Goal: Task Accomplishment & Management: Complete application form

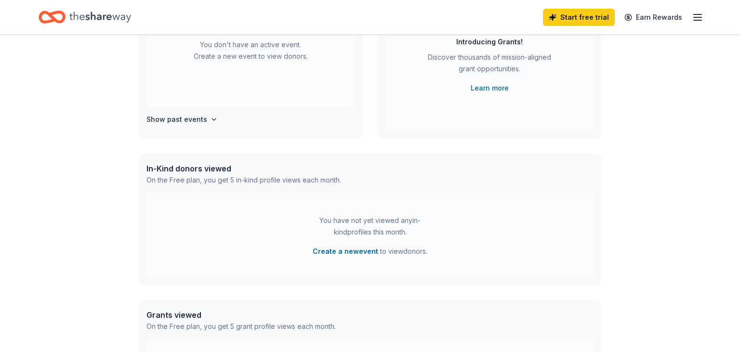
scroll to position [139, 0]
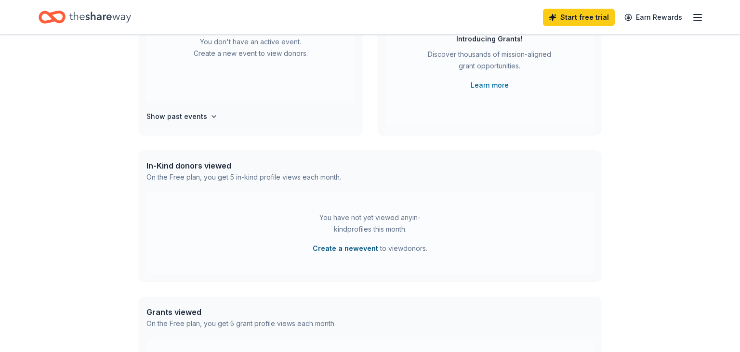
click at [328, 251] on button "Create a new event" at bounding box center [345, 249] width 65 height 12
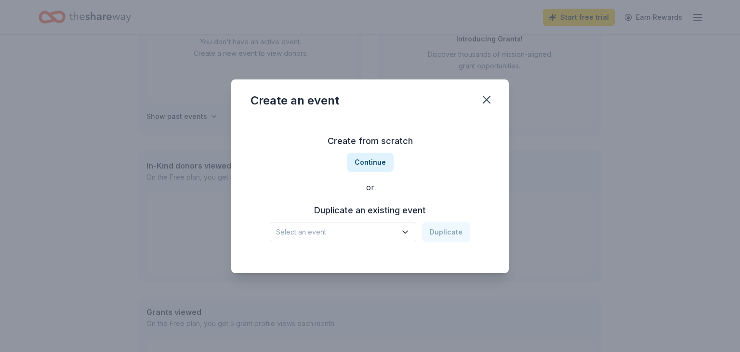
click at [376, 237] on span "Select an event" at bounding box center [336, 232] width 120 height 12
click at [376, 162] on div "Create from scratch Continue or Duplicate an existing event Select an event Dup…" at bounding box center [369, 188] width 239 height 140
click at [376, 162] on button "Continue" at bounding box center [370, 162] width 47 height 19
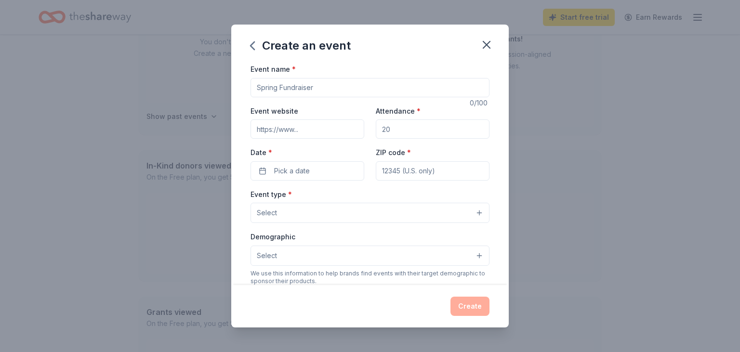
drag, startPoint x: 320, startPoint y: 90, endPoint x: 242, endPoint y: 95, distance: 78.7
click at [250, 95] on input "Event name *" at bounding box center [369, 87] width 239 height 19
type input "Fall Musical - Cast and Crew Meal, plus Silent Auction"
click at [305, 134] on input "Event website" at bounding box center [307, 128] width 114 height 19
paste input "https://sites.google.com/view/nwpabc/concerts-performances/upcoming"
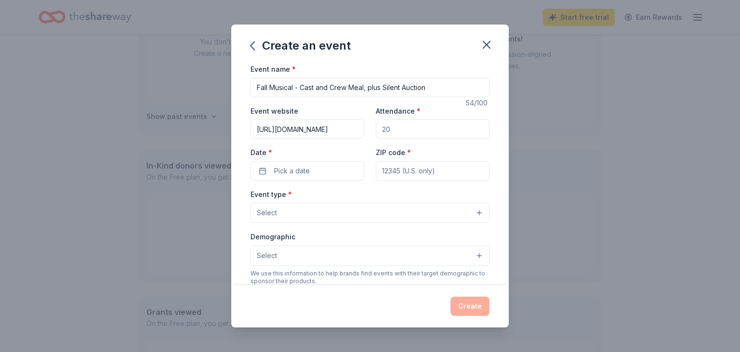
scroll to position [0, 133]
type input "https://sites.google.com/view/nwpabc/concerts-performances/upcoming"
drag, startPoint x: 404, startPoint y: 128, endPoint x: 418, endPoint y: 128, distance: 14.9
click at [418, 128] on input "Attendance *" at bounding box center [433, 128] width 114 height 19
type input "1500"
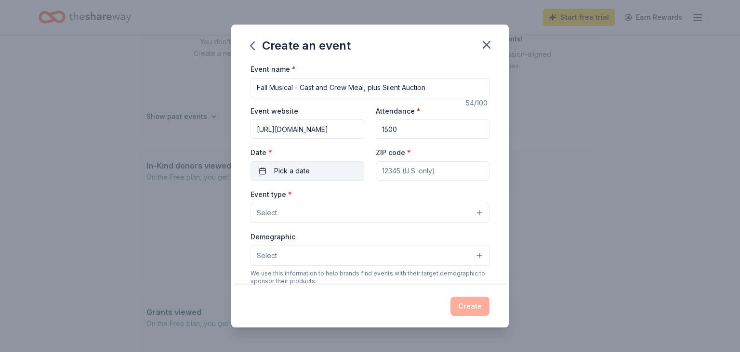
click at [336, 164] on button "Pick a date" at bounding box center [307, 170] width 114 height 19
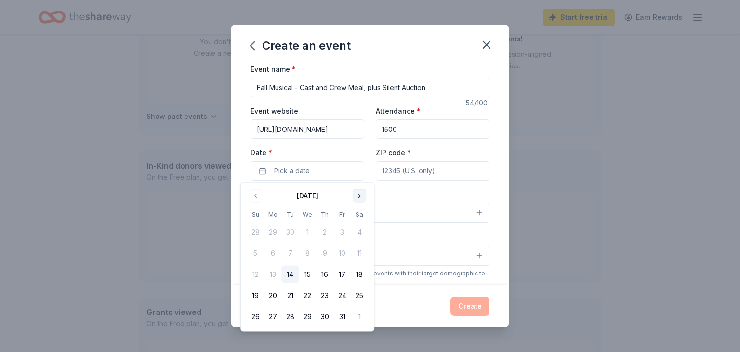
click at [362, 195] on button "Go to next month" at bounding box center [358, 195] width 13 height 13
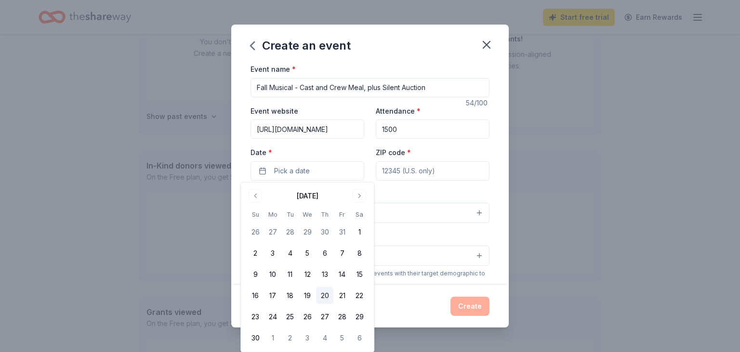
click at [322, 297] on button "20" at bounding box center [324, 295] width 17 height 17
click at [412, 170] on input "ZIP code *" at bounding box center [433, 170] width 114 height 19
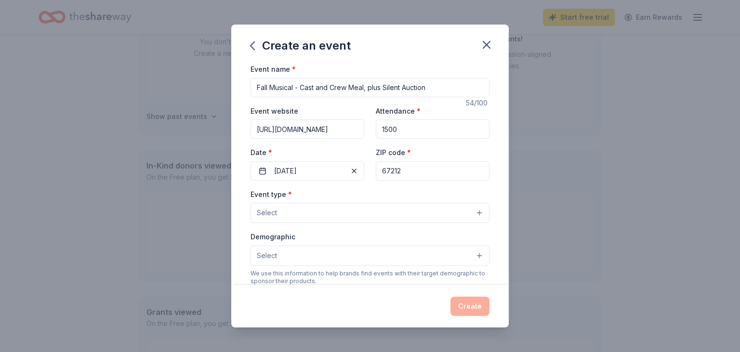
type input "67212"
type input "1220 N Tyler Road"
type input "Northwest High School"
click at [367, 209] on button "Select" at bounding box center [369, 213] width 239 height 20
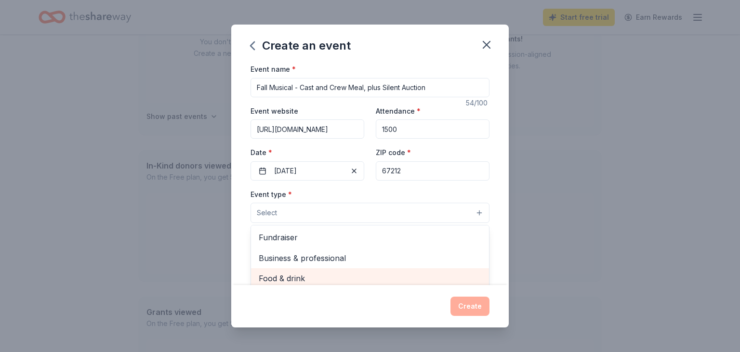
click at [407, 272] on span "Food & drink" at bounding box center [370, 278] width 222 height 13
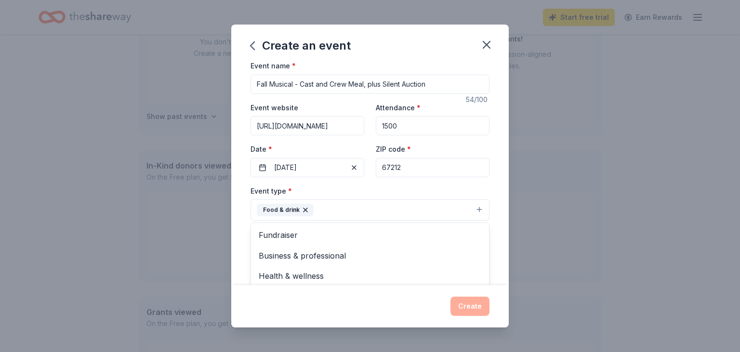
drag, startPoint x: 405, startPoint y: 119, endPoint x: 394, endPoint y: 122, distance: 11.4
click at [394, 122] on div "Event name * Fall Musical - Cast and Crew Meal, plus Silent Auction 54 /100 Eve…" at bounding box center [369, 283] width 239 height 446
click at [394, 122] on input "1500" at bounding box center [433, 125] width 114 height 19
type input "50"
click at [332, 247] on button "Select" at bounding box center [369, 253] width 239 height 20
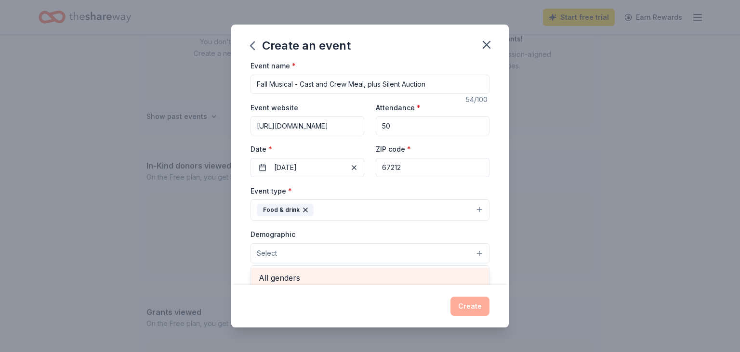
click at [418, 274] on span "All genders" at bounding box center [370, 278] width 222 height 13
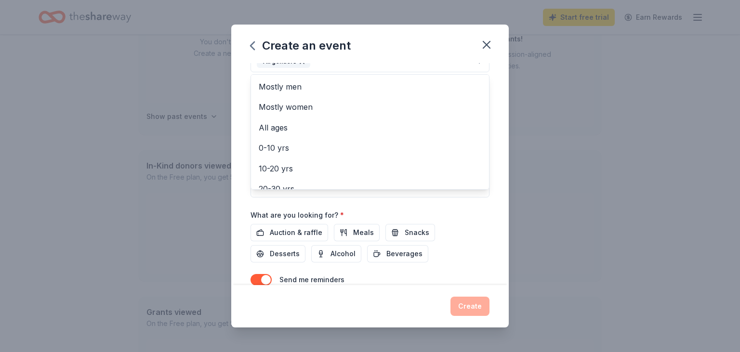
scroll to position [194, 0]
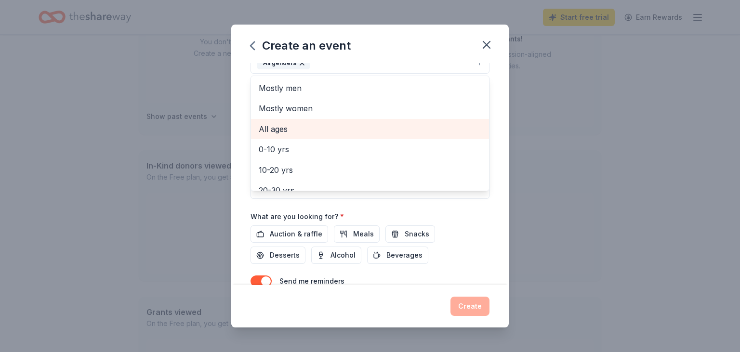
click at [380, 127] on span "All ages" at bounding box center [370, 129] width 222 height 13
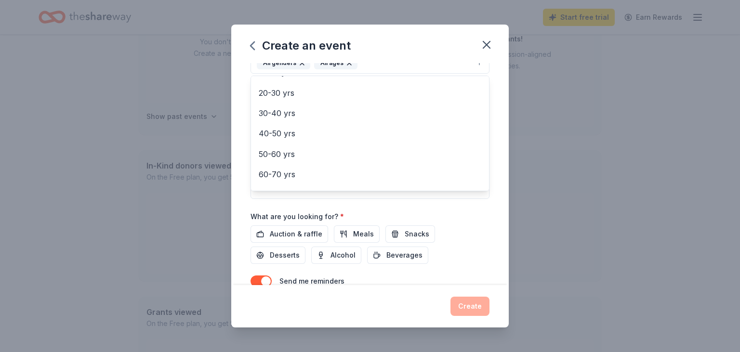
scroll to position [114, 0]
click at [284, 233] on div "Event name * Fall Musical - Cast and Crew Meal, plus Silent Auction 54 /100 Eve…" at bounding box center [369, 92] width 239 height 447
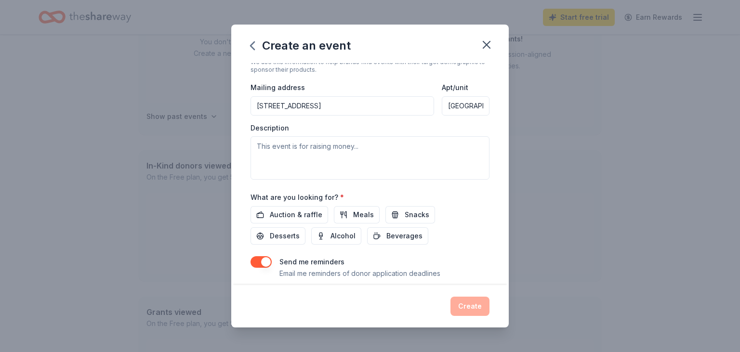
scroll to position [237, 0]
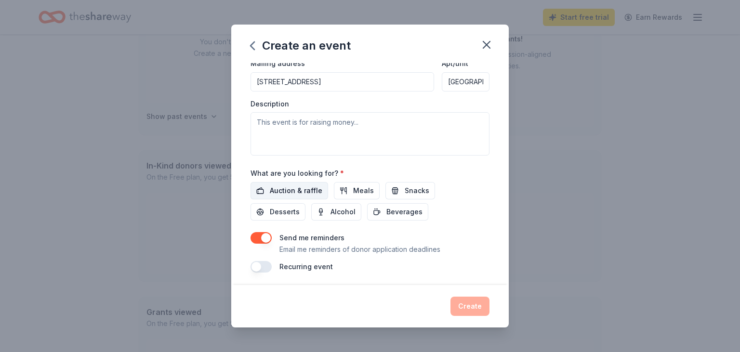
click at [285, 191] on span "Auction & raffle" at bounding box center [296, 191] width 52 height 12
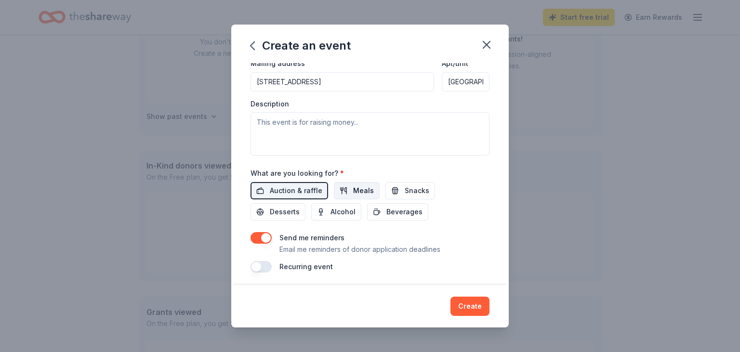
click at [353, 191] on span "Meals" at bounding box center [363, 191] width 21 height 12
click at [482, 312] on button "Create" at bounding box center [469, 306] width 39 height 19
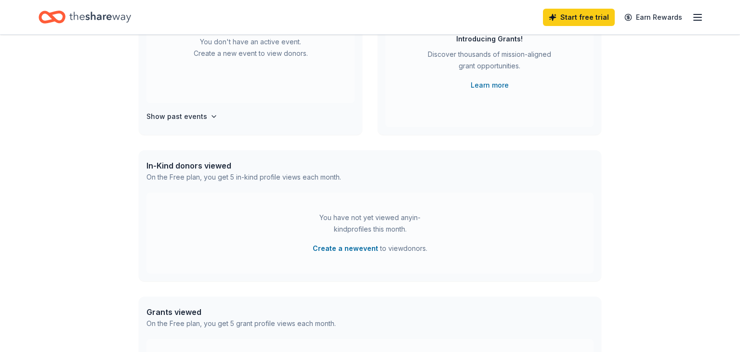
scroll to position [65, 0]
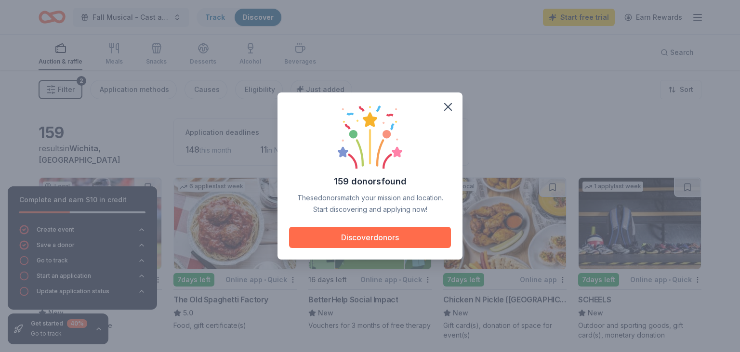
click at [408, 242] on button "Discover donors" at bounding box center [370, 237] width 162 height 21
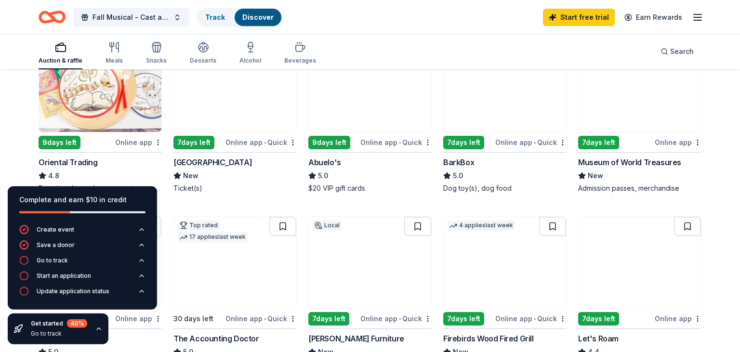
scroll to position [354, 0]
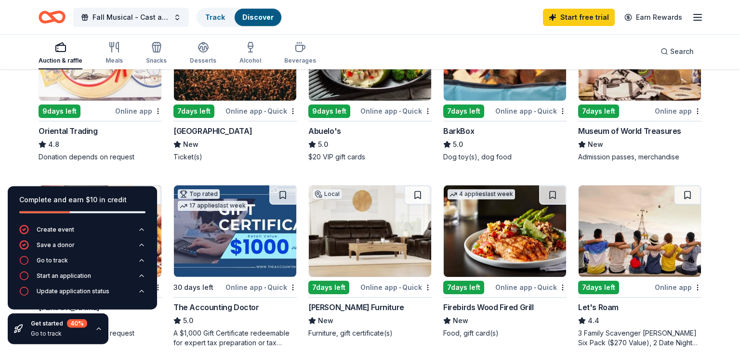
click at [97, 329] on icon "button" at bounding box center [99, 329] width 8 height 8
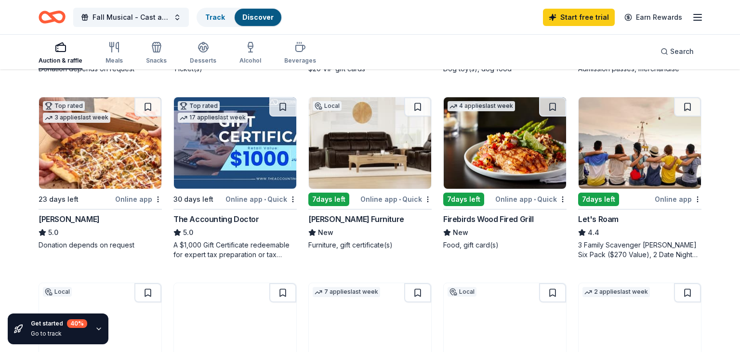
scroll to position [148, 0]
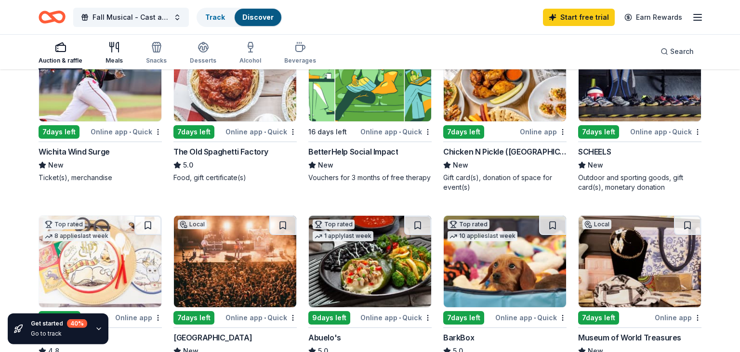
click at [110, 47] on icon "button" at bounding box center [112, 44] width 4 height 4
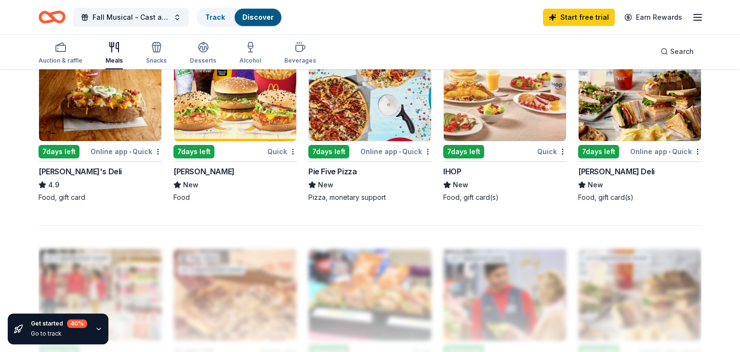
scroll to position [675, 0]
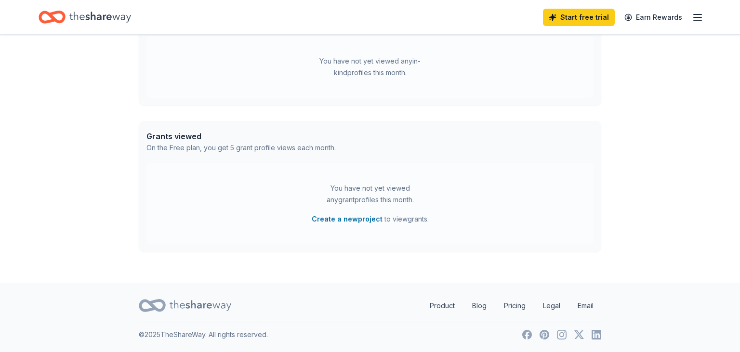
scroll to position [65, 0]
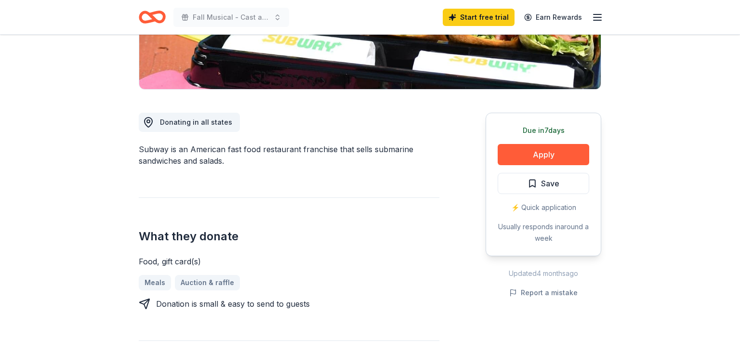
scroll to position [228, 0]
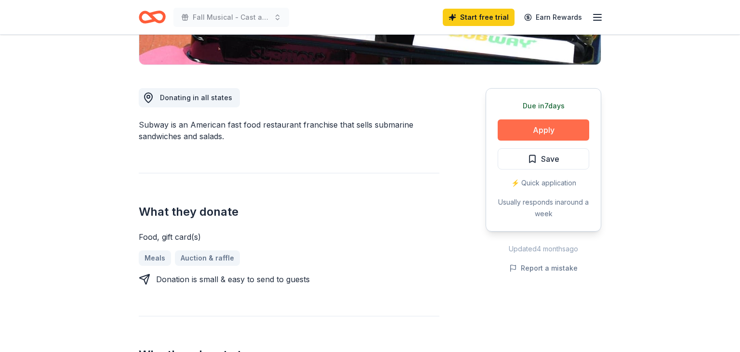
click at [559, 132] on button "Apply" at bounding box center [542, 129] width 91 height 21
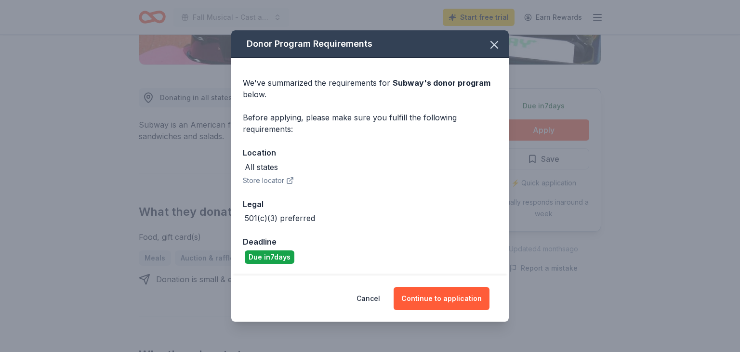
click at [274, 181] on button "Store locator" at bounding box center [268, 181] width 51 height 12
click at [264, 167] on div "All states" at bounding box center [261, 167] width 33 height 12
click at [459, 296] on button "Continue to application" at bounding box center [441, 298] width 96 height 23
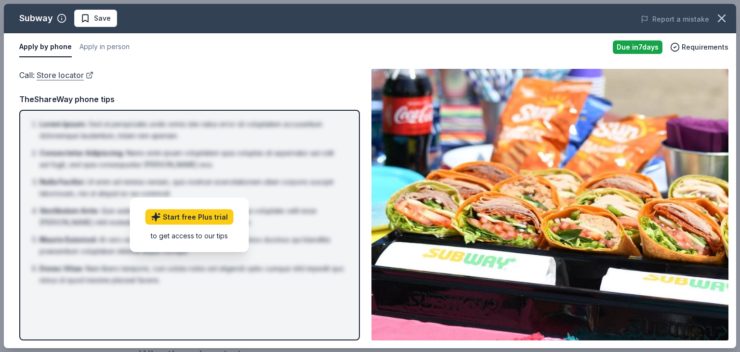
click at [61, 74] on link "Store locator" at bounding box center [65, 75] width 57 height 13
click at [729, 24] on button "button" at bounding box center [721, 18] width 21 height 21
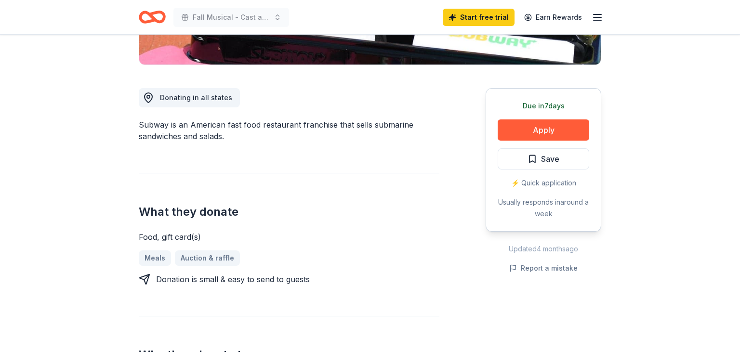
click at [151, 18] on icon "Home" at bounding box center [156, 17] width 15 height 10
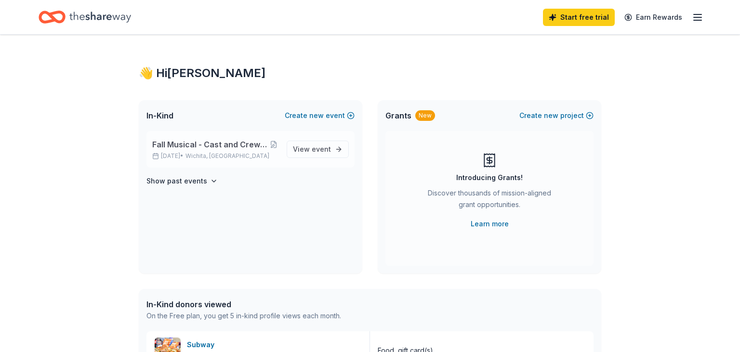
click at [223, 144] on span "Fall Musical - Cast and Crew Meal, plus Silent Auction" at bounding box center [210, 145] width 116 height 12
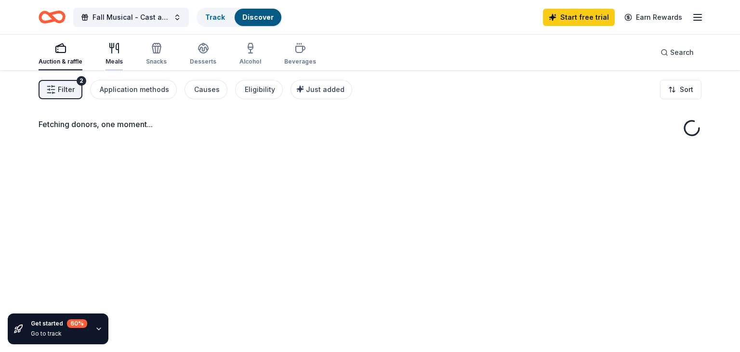
click at [113, 56] on div "Meals" at bounding box center [113, 53] width 17 height 23
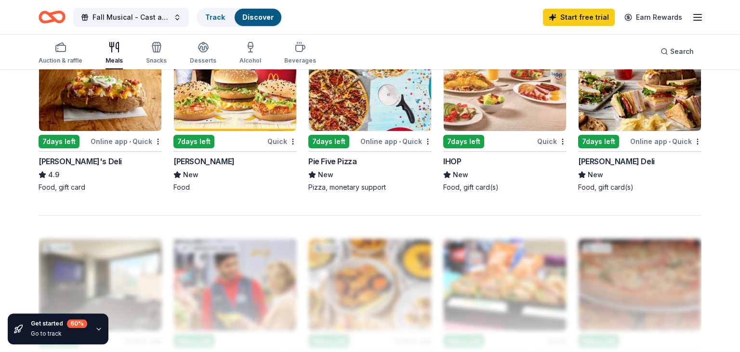
scroll to position [689, 0]
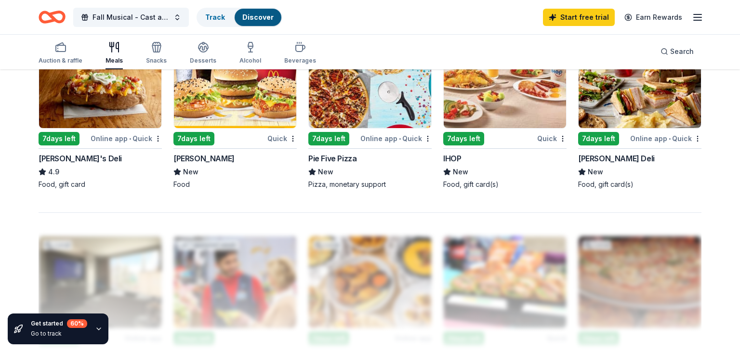
click at [627, 88] on img at bounding box center [639, 82] width 122 height 91
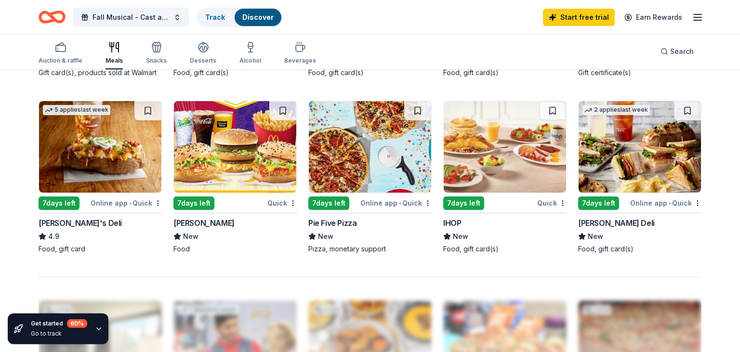
scroll to position [626, 0]
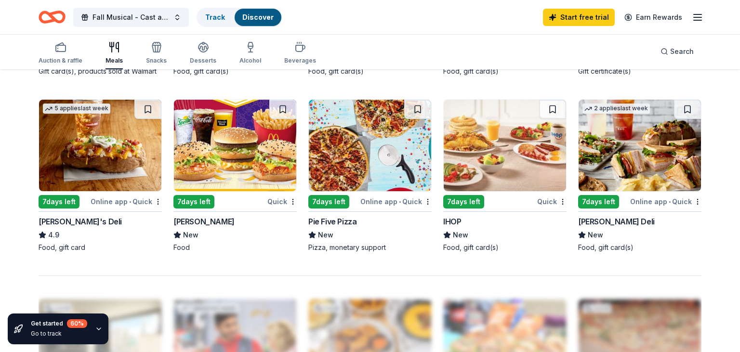
click at [104, 149] on img at bounding box center [100, 145] width 122 height 91
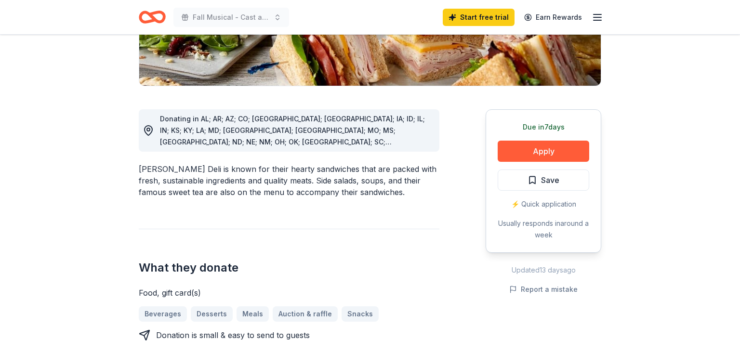
scroll to position [218, 0]
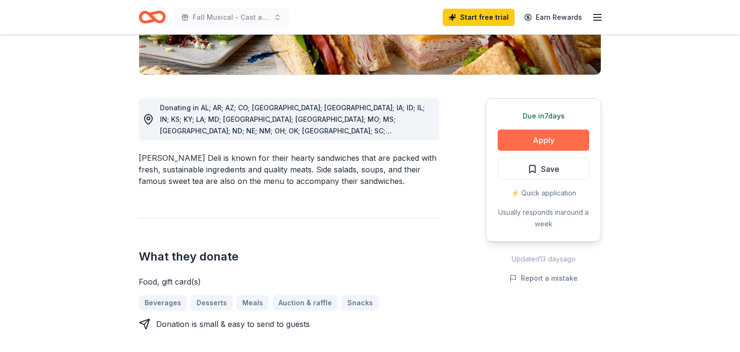
click at [540, 137] on button "Apply" at bounding box center [542, 140] width 91 height 21
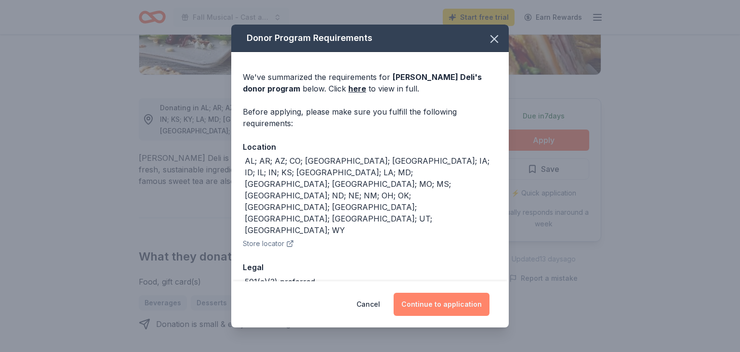
click at [469, 301] on button "Continue to application" at bounding box center [441, 304] width 96 height 23
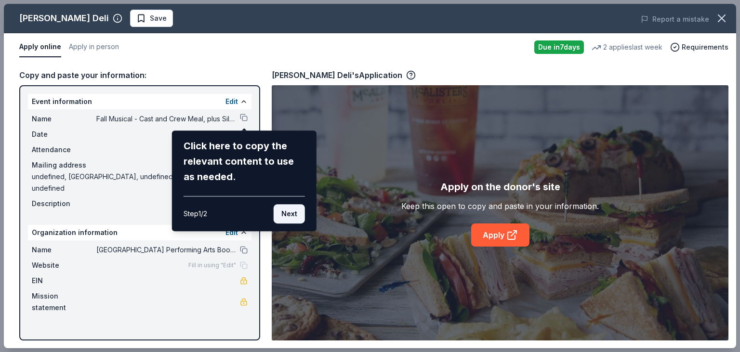
click at [293, 213] on button "Next" at bounding box center [289, 213] width 31 height 19
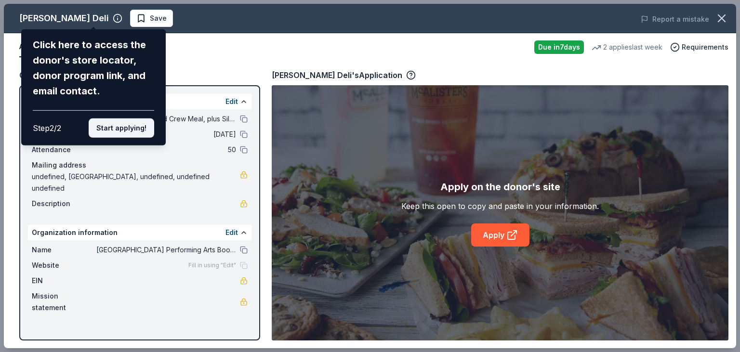
click at [130, 118] on button "Start applying!" at bounding box center [121, 127] width 65 height 19
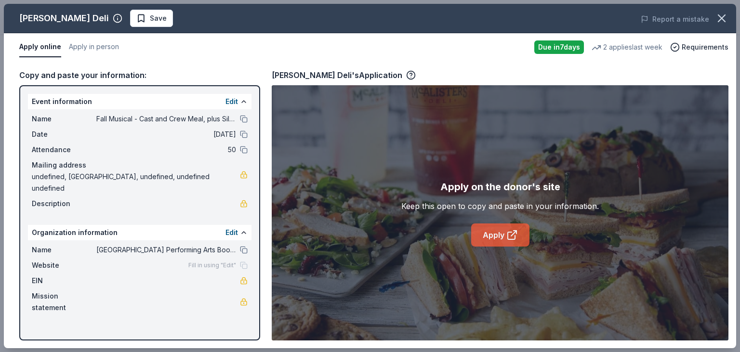
click at [508, 233] on icon at bounding box center [511, 235] width 7 height 7
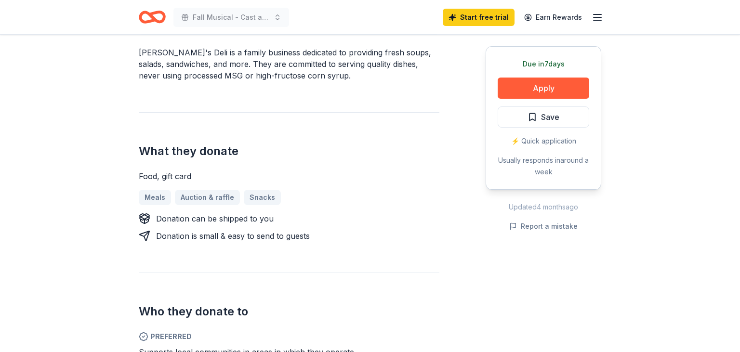
scroll to position [325, 0]
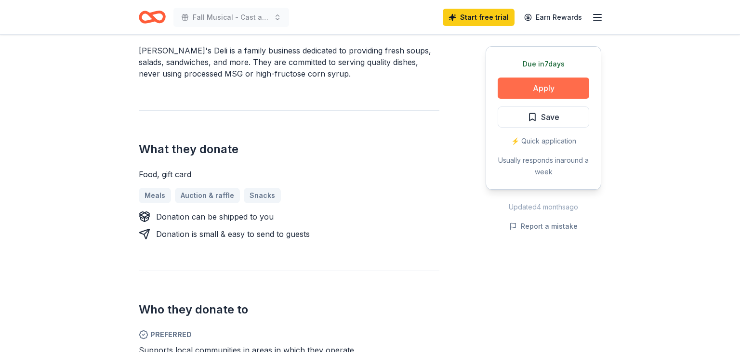
click at [523, 90] on button "Apply" at bounding box center [542, 88] width 91 height 21
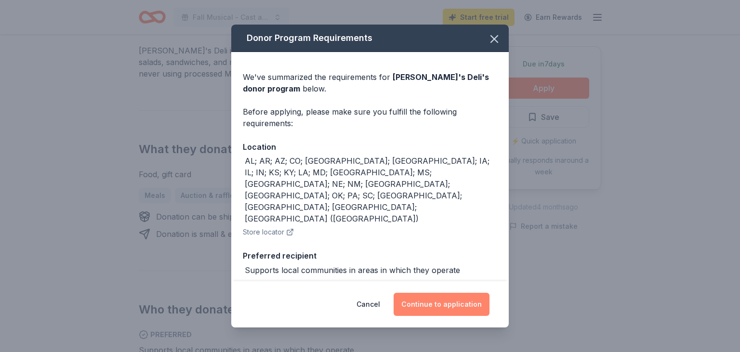
click at [438, 303] on button "Continue to application" at bounding box center [441, 304] width 96 height 23
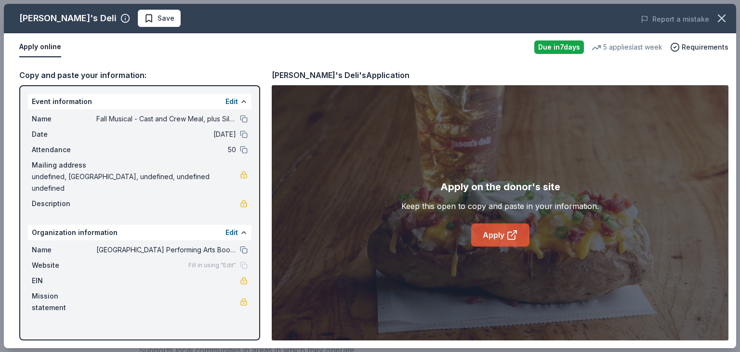
click at [515, 236] on icon at bounding box center [511, 235] width 7 height 7
